Goal: Navigation & Orientation: Find specific page/section

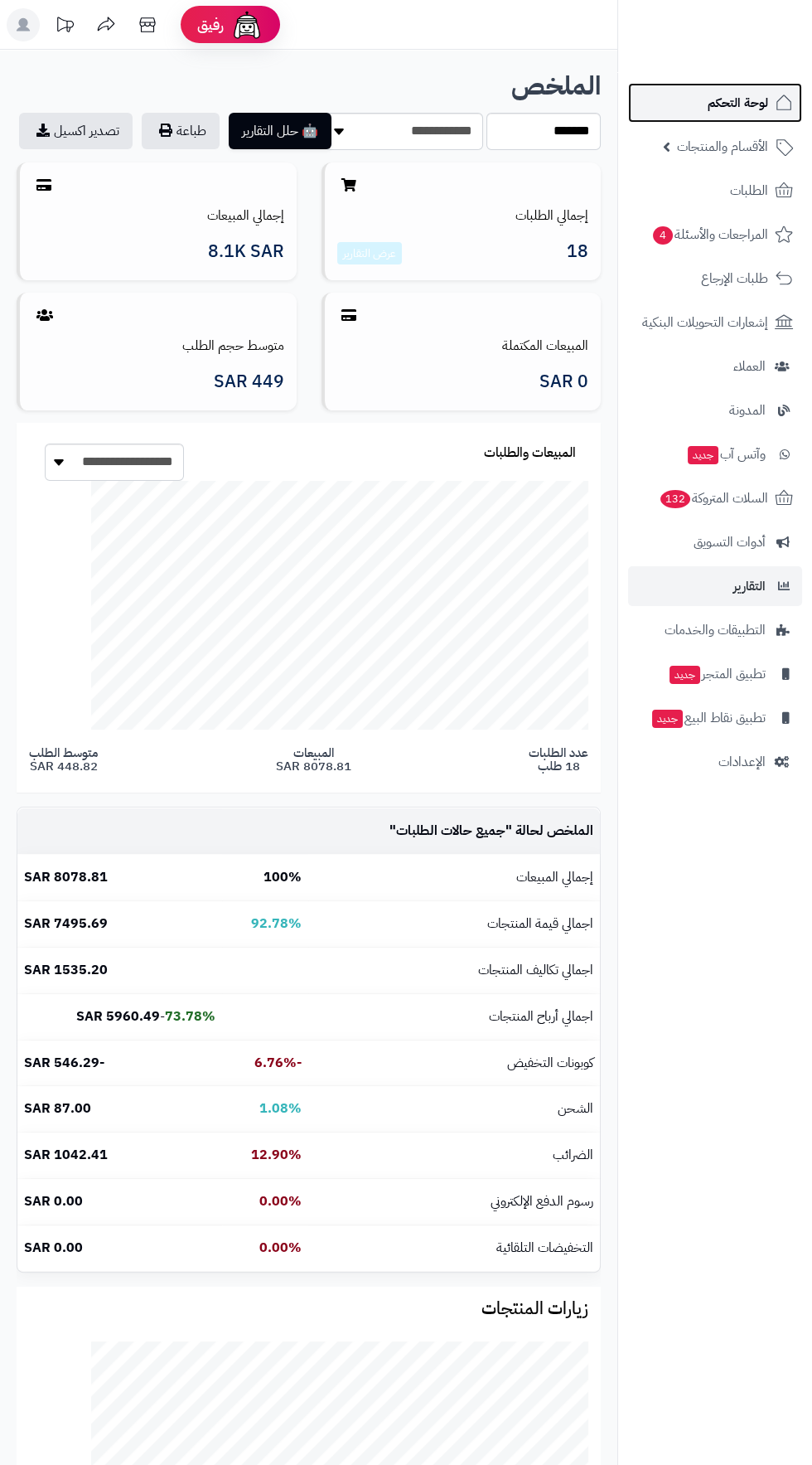
click at [721, 104] on span "لوحة التحكم" at bounding box center [737, 103] width 61 height 23
